Goal: Task Accomplishment & Management: Manage account settings

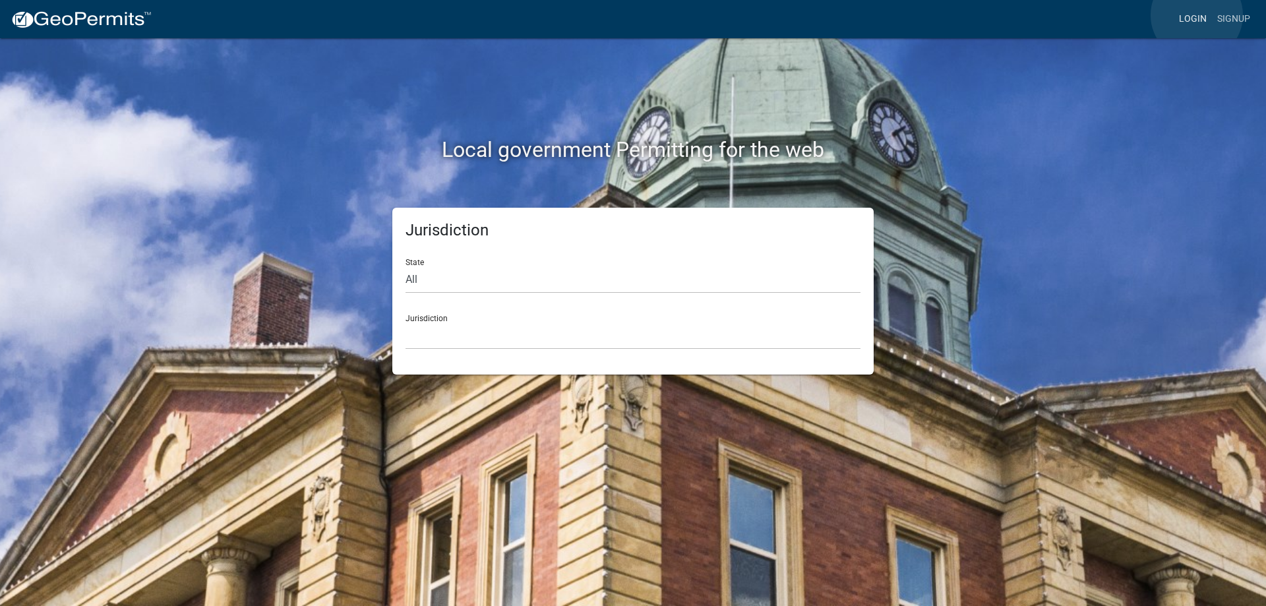
click at [1196, 15] on link "Login" at bounding box center [1192, 19] width 38 height 25
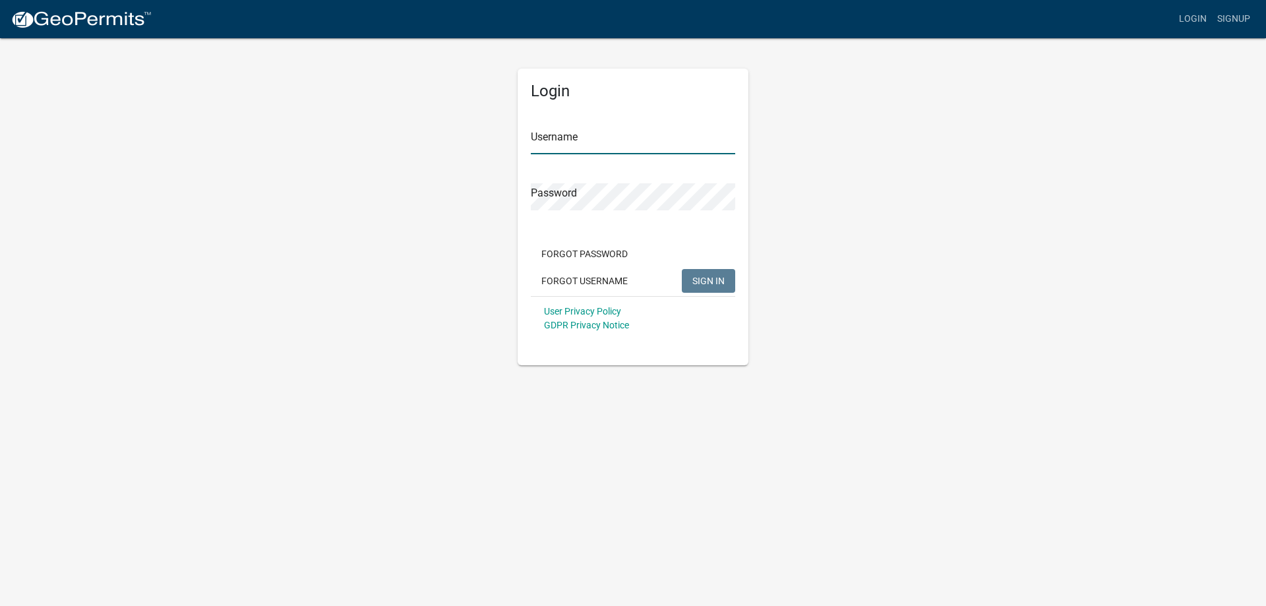
type input "[PERSON_NAME][EMAIL_ADDRESS][PERSON_NAME][DOMAIN_NAME]"
click at [705, 285] on span "SIGN IN" at bounding box center [708, 280] width 32 height 11
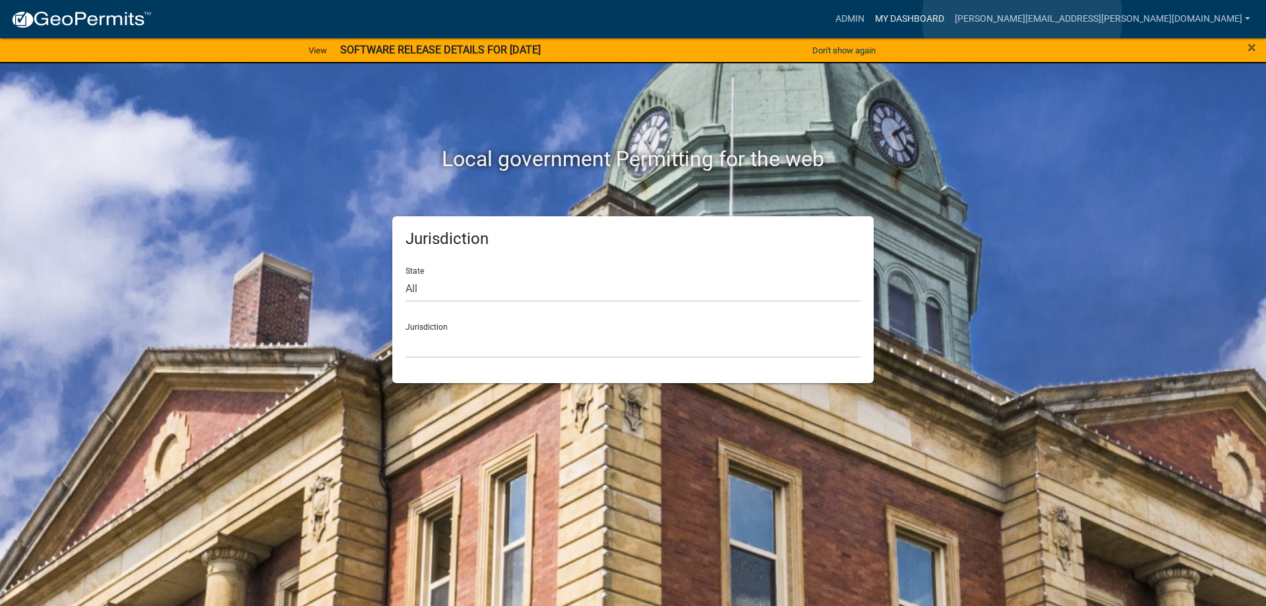
click at [949, 18] on link "My Dashboard" at bounding box center [909, 19] width 80 height 25
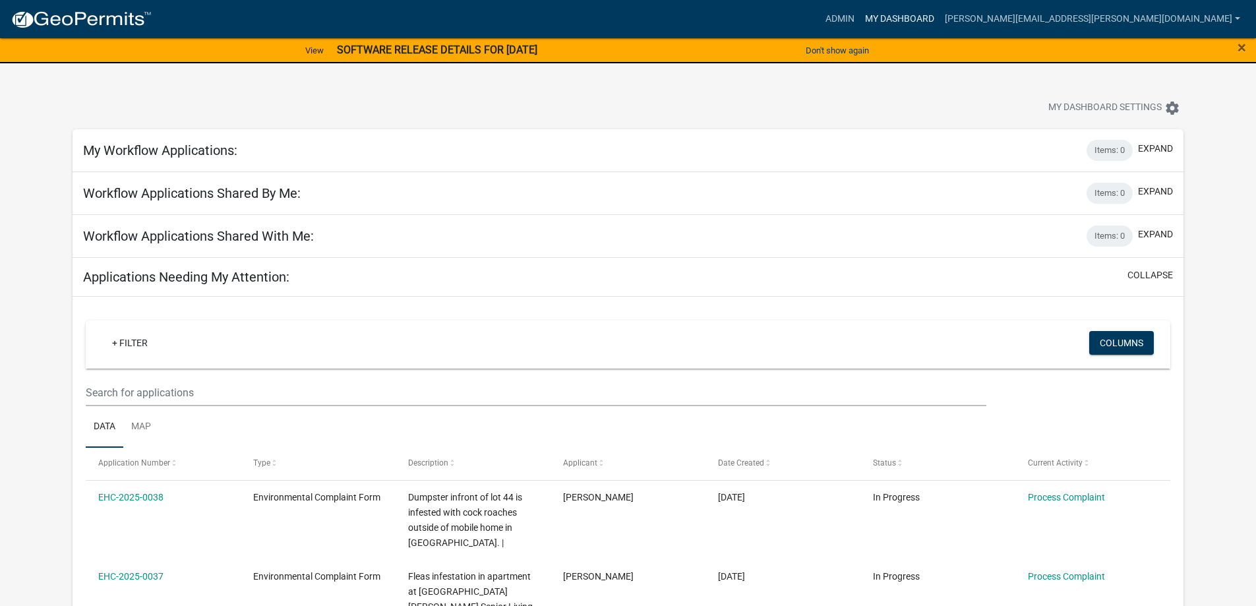
click at [939, 18] on link "My Dashboard" at bounding box center [899, 19] width 80 height 25
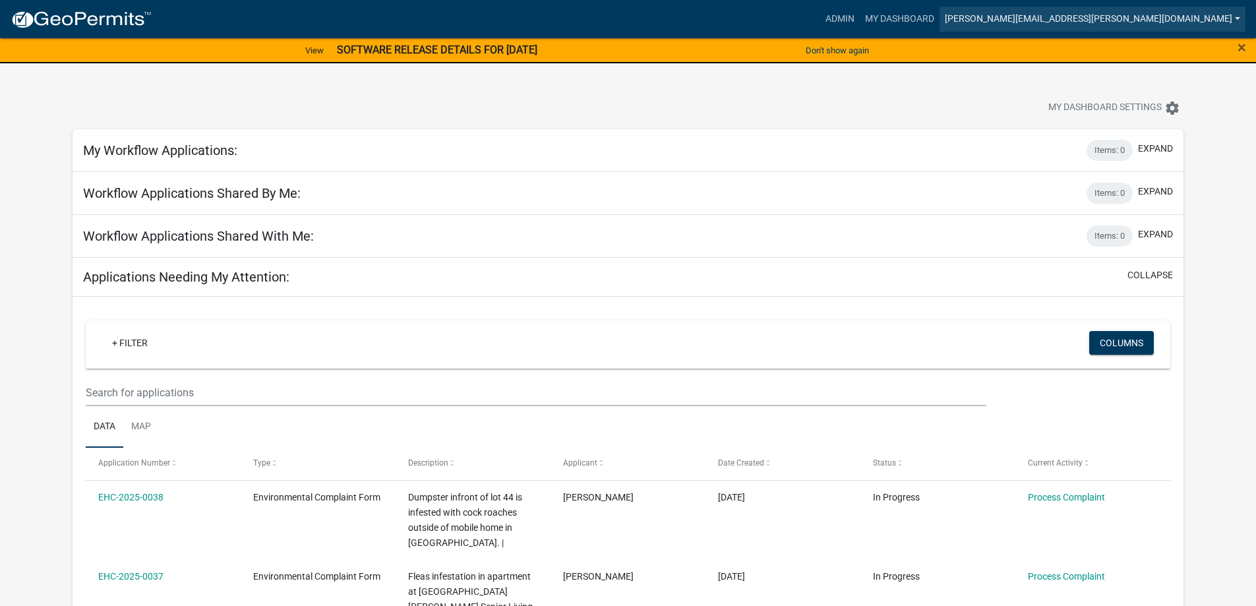
click at [1107, 20] on link "[PERSON_NAME][EMAIL_ADDRESS][PERSON_NAME][DOMAIN_NAME]" at bounding box center [1092, 19] width 306 height 25
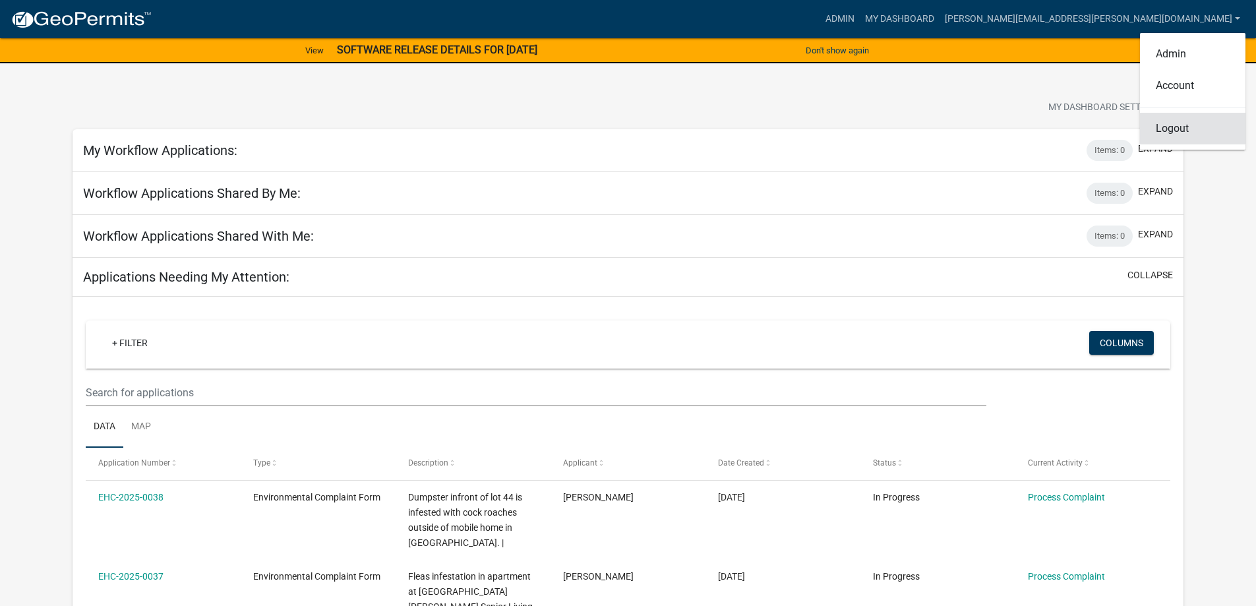
click at [1152, 129] on link "Logout" at bounding box center [1192, 129] width 105 height 32
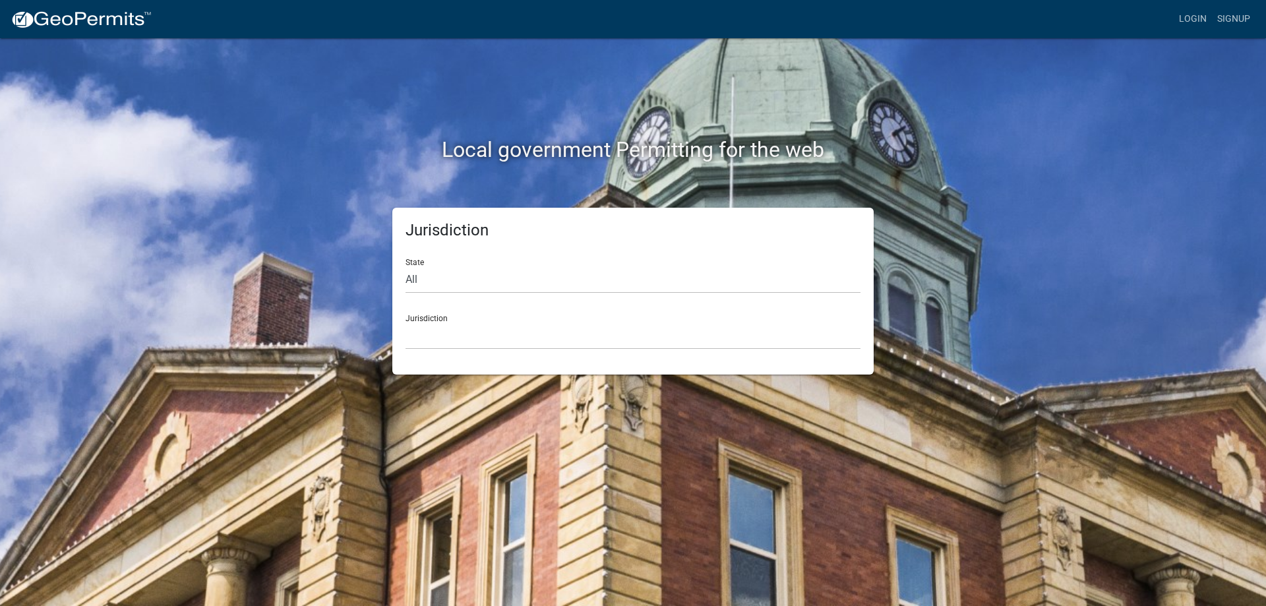
click at [310, 420] on div "Local government Permitting for the web Jurisdiction State All [US_STATE] [US_S…" at bounding box center [633, 303] width 1266 height 606
